Goal: Check status

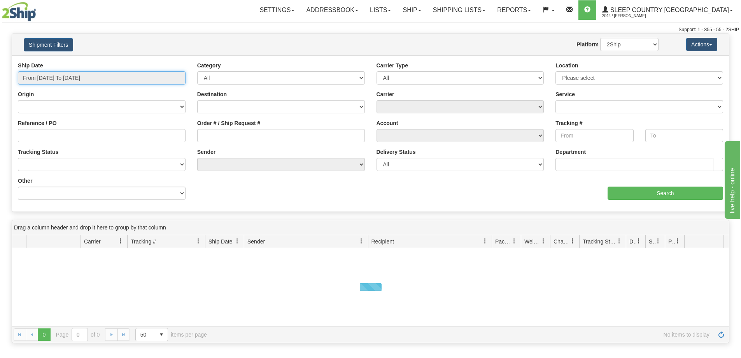
click at [74, 77] on input "From [DATE] To [DATE]" at bounding box center [102, 77] width 168 height 13
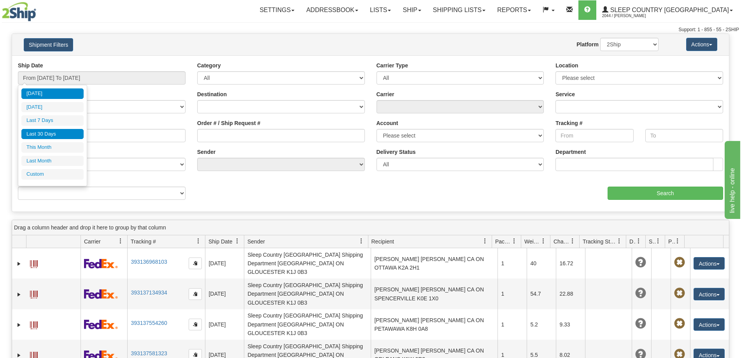
click at [70, 133] on li "Last 30 Days" at bounding box center [52, 134] width 62 height 11
type input "From [DATE] To [DATE]"
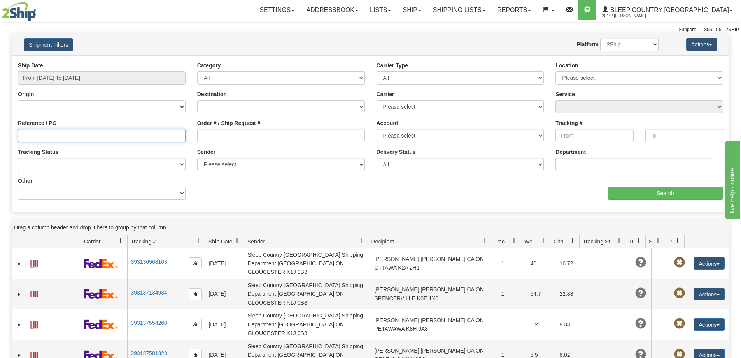
click at [22, 135] on input "Reference / PO" at bounding box center [102, 135] width 168 height 13
paste input "9000I077355"
type input "9000I077355"
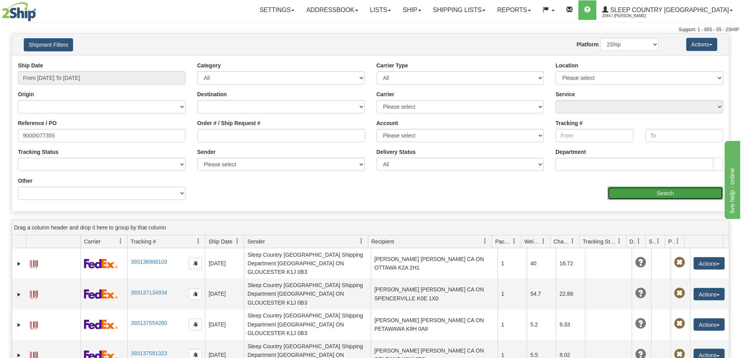
click at [631, 190] on input "Search" at bounding box center [666, 192] width 116 height 13
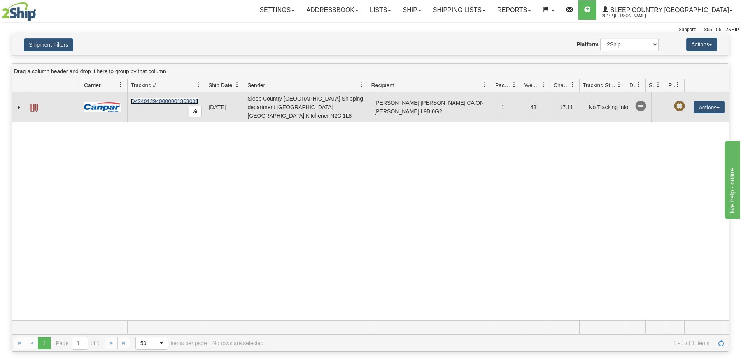
click at [165, 100] on link "D424013940000001363001" at bounding box center [165, 101] width 68 height 6
